Goal: Navigation & Orientation: Go to known website

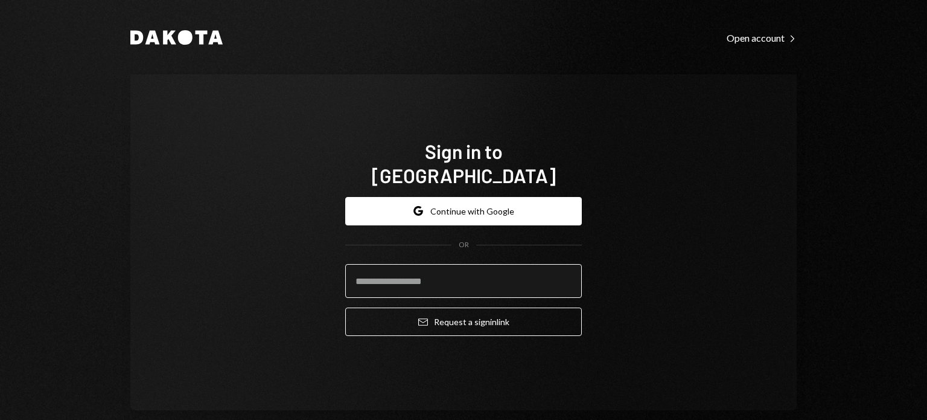
click at [450, 273] on input "email" at bounding box center [463, 281] width 237 height 34
type input "**********"
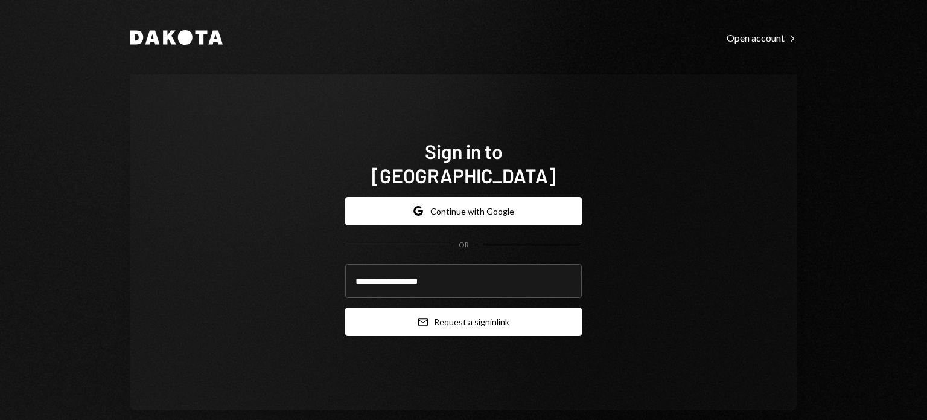
click at [433, 309] on button "Email Request a sign in link" at bounding box center [463, 321] width 237 height 28
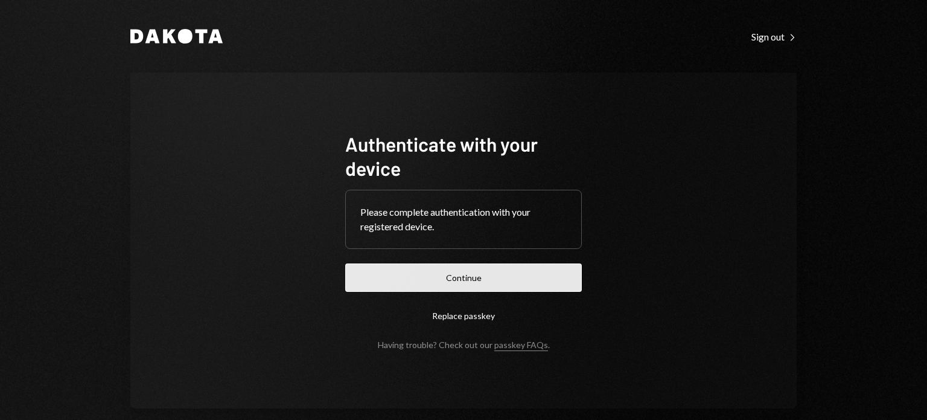
click at [456, 274] on button "Continue" at bounding box center [463, 277] width 237 height 28
